Goal: Navigation & Orientation: Find specific page/section

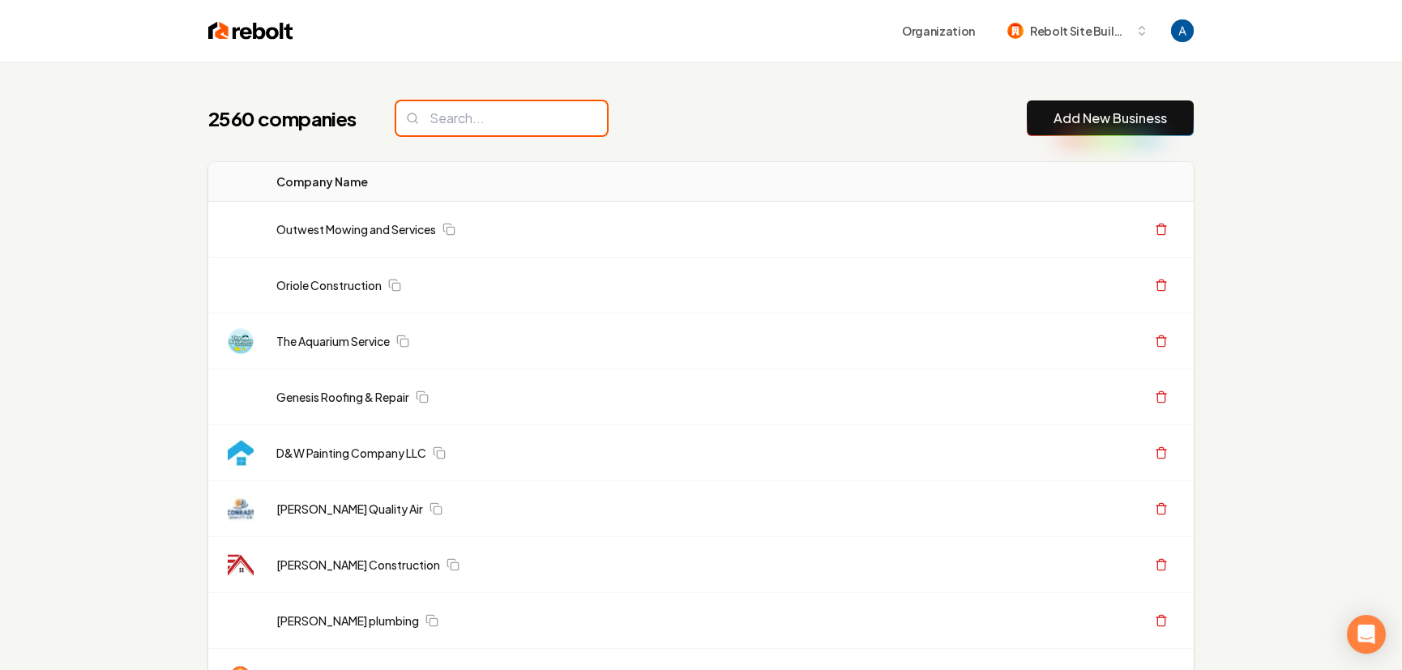
click at [474, 119] on input "search" at bounding box center [501, 118] width 211 height 34
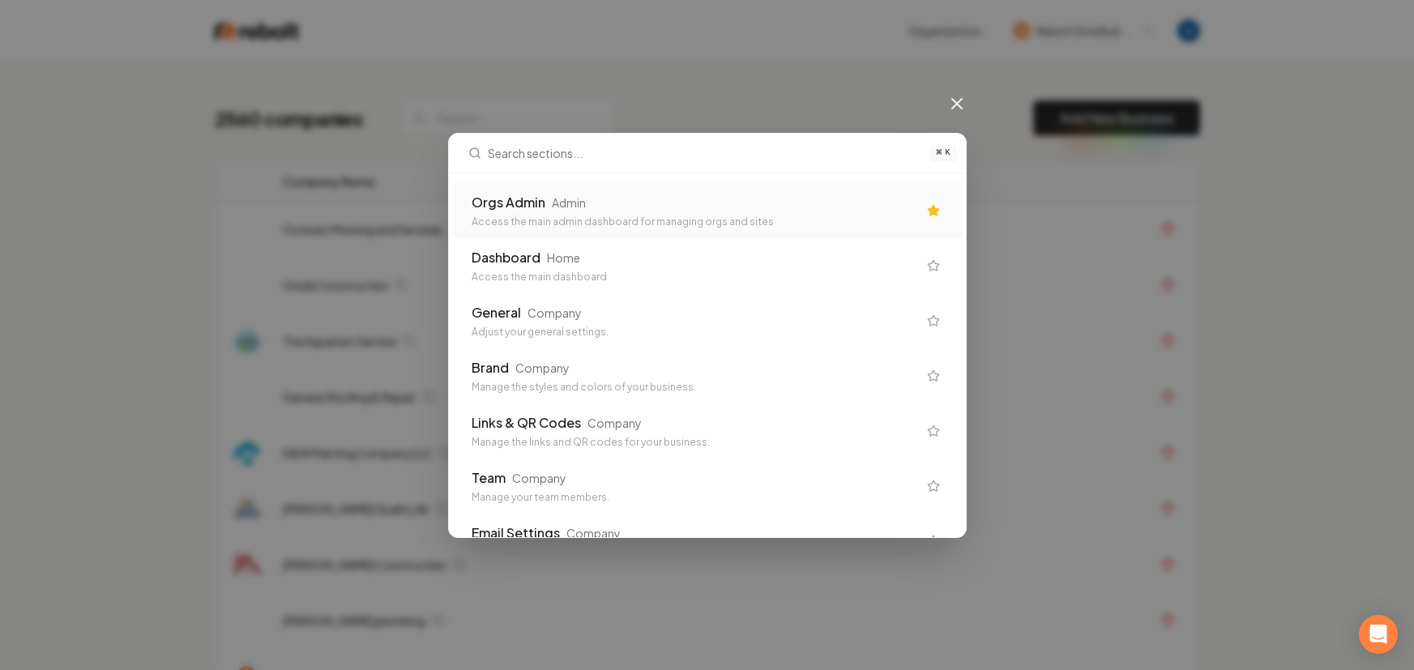
click at [632, 218] on div "Access the main admin dashboard for managing orgs and sites" at bounding box center [695, 222] width 446 height 13
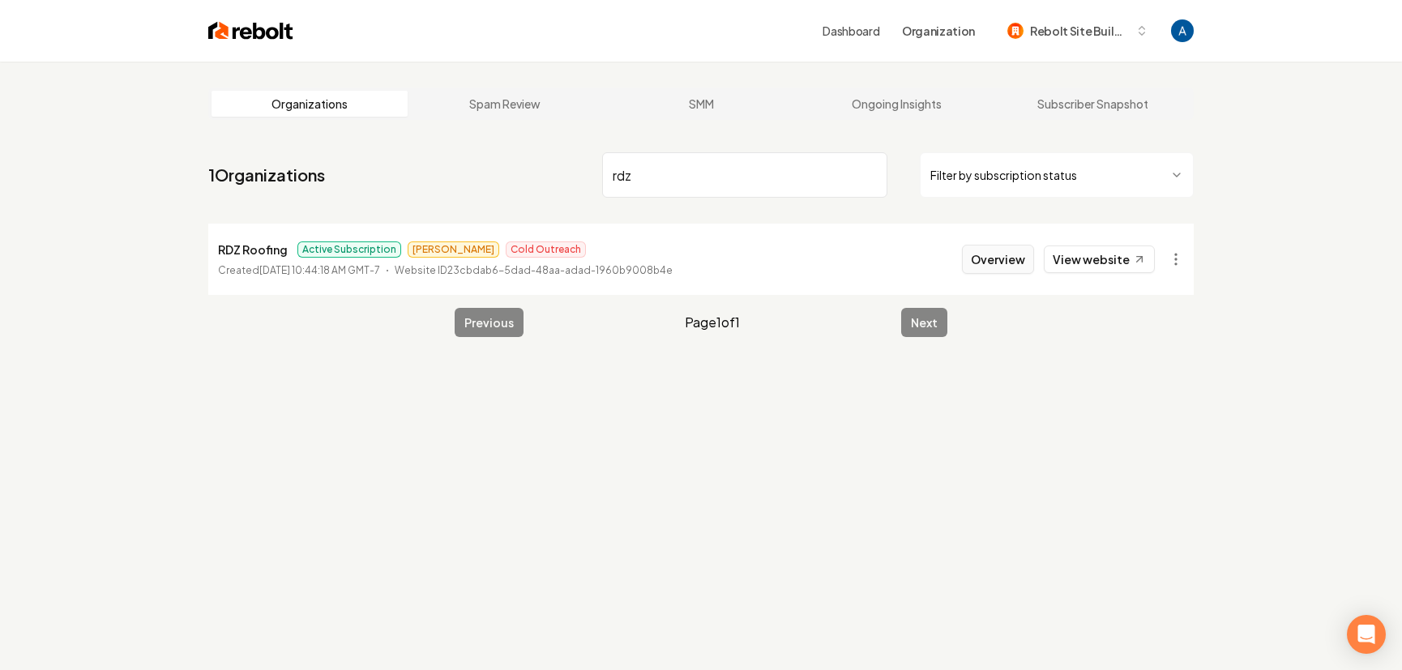
type input "rdz"
click at [1010, 259] on button "Overview" at bounding box center [998, 259] width 72 height 29
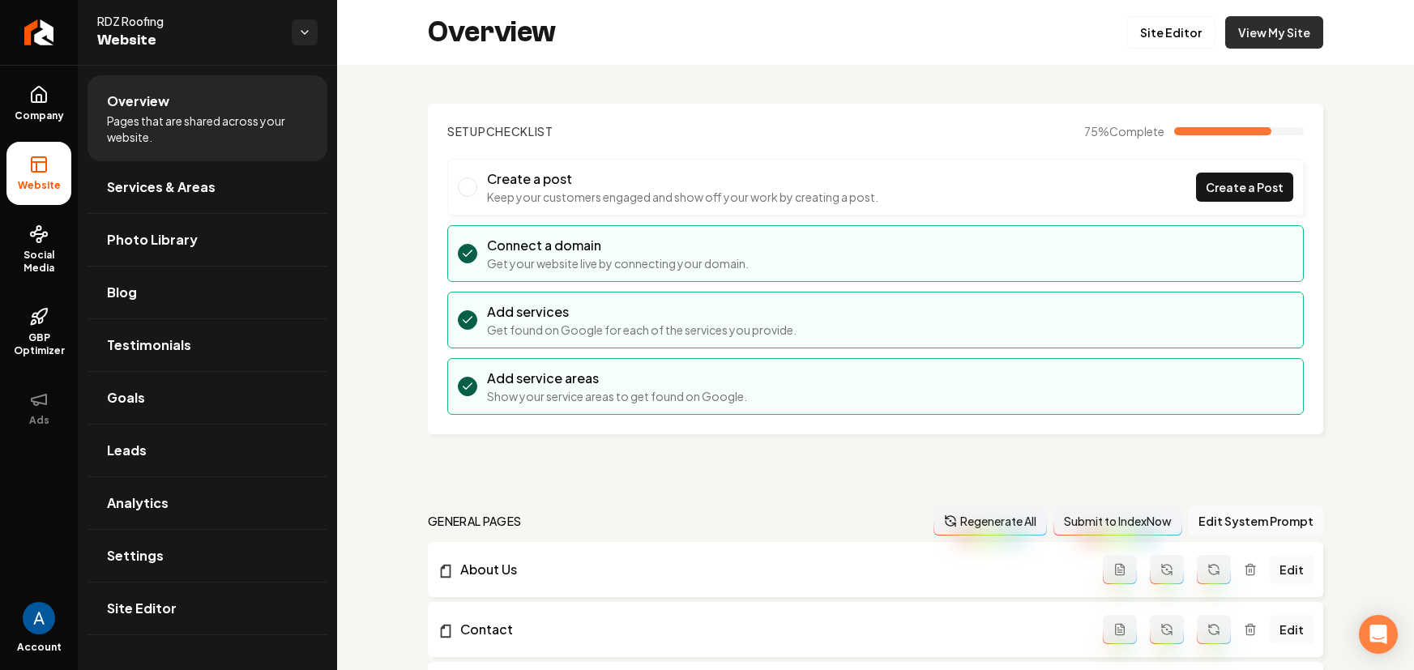
click at [1244, 32] on link "View My Site" at bounding box center [1274, 32] width 98 height 32
